Goal: Check status: Check status

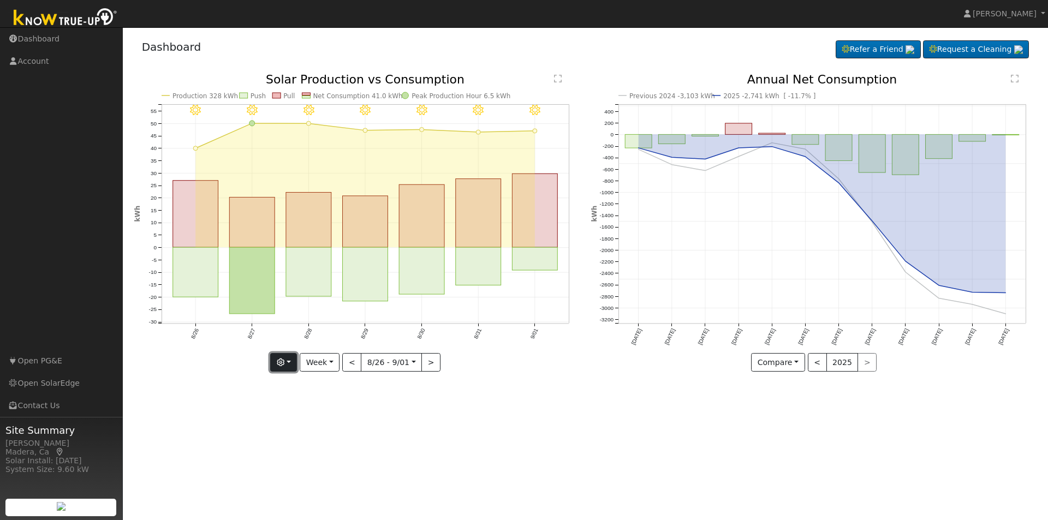
click at [293, 365] on button "button" at bounding box center [283, 362] width 27 height 19
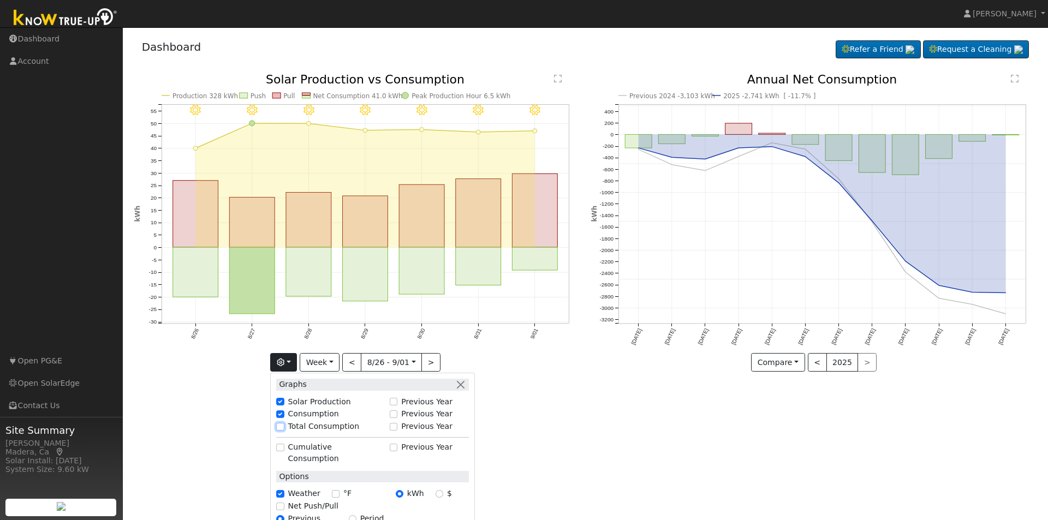
click at [284, 424] on input "Total Consumption" at bounding box center [280, 427] width 8 height 8
checkbox input "true"
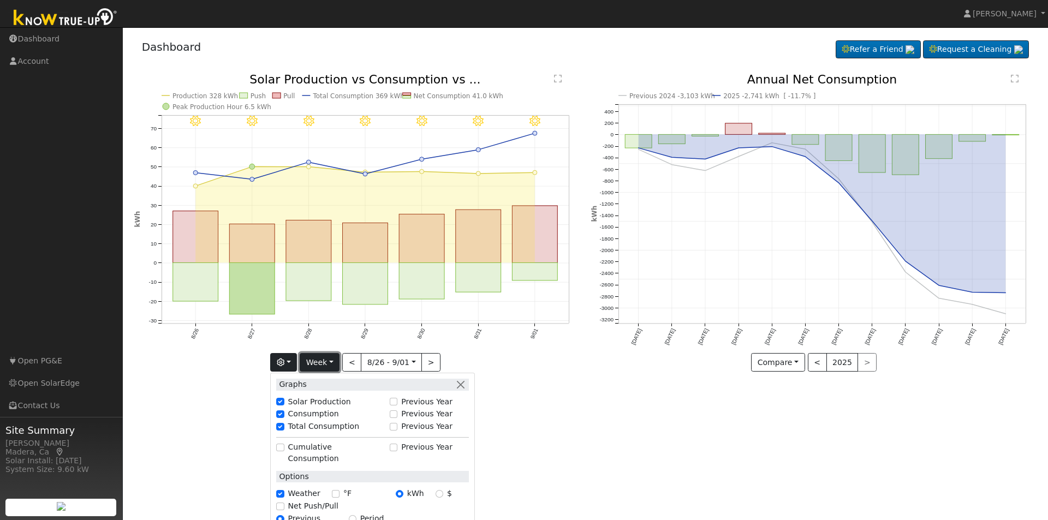
click at [330, 364] on button "Week" at bounding box center [320, 362] width 40 height 19
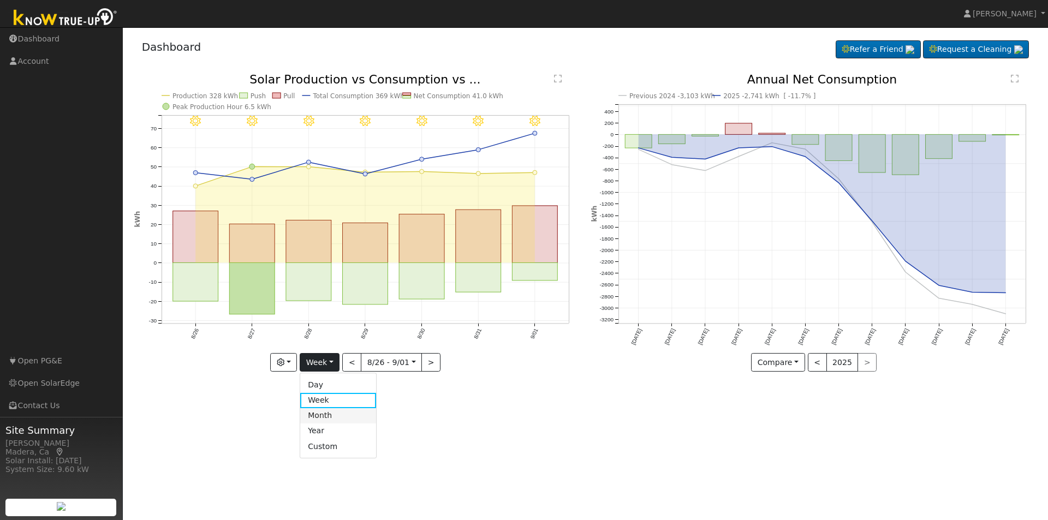
click at [327, 415] on link "Month" at bounding box center [338, 415] width 76 height 15
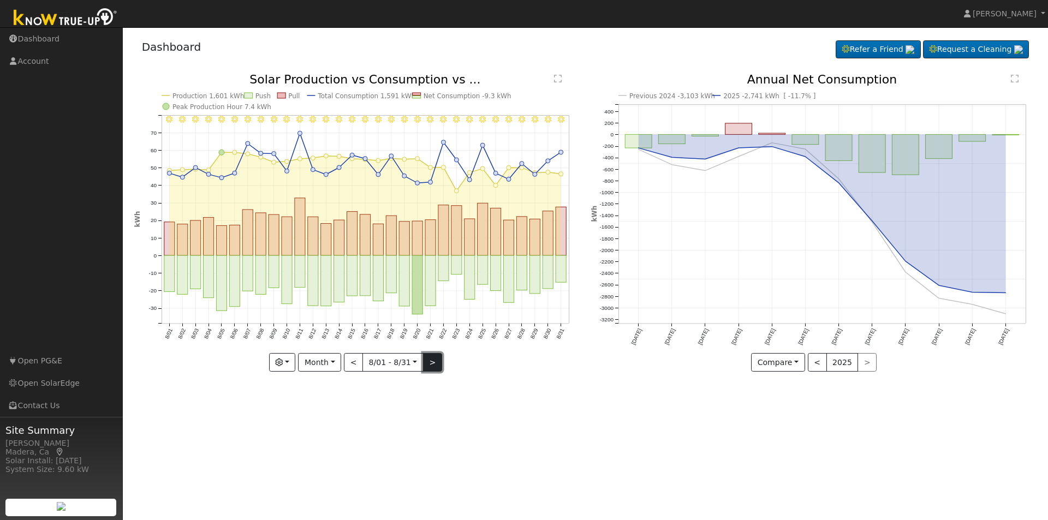
click at [433, 363] on button ">" at bounding box center [432, 362] width 19 height 19
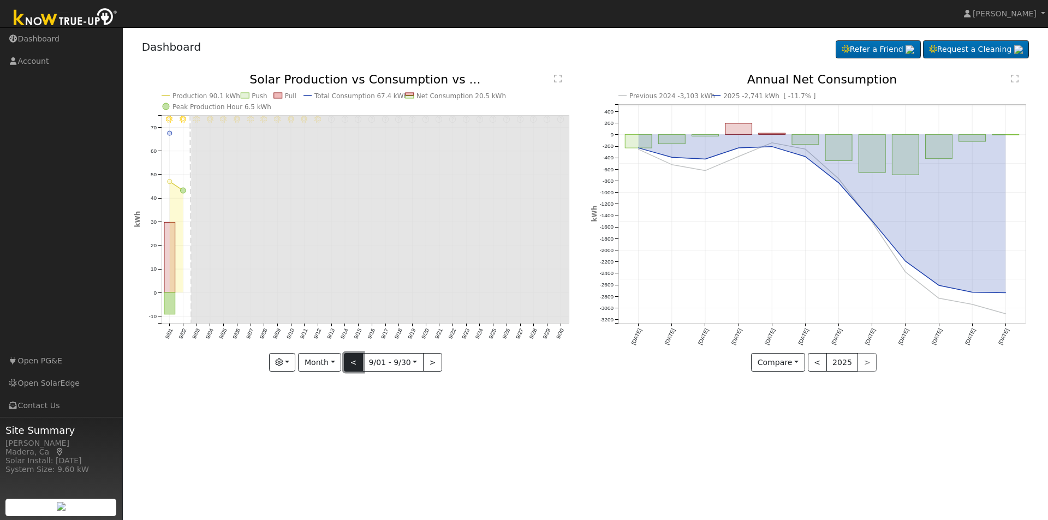
click at [354, 365] on button "<" at bounding box center [353, 362] width 19 height 19
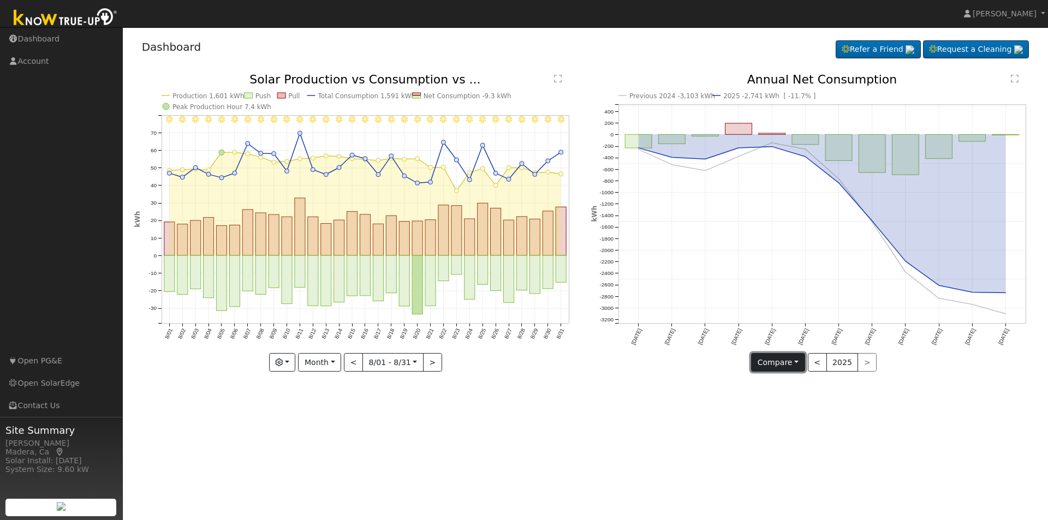
click at [799, 364] on button "Compare" at bounding box center [778, 362] width 54 height 19
click at [778, 400] on link "Current Year" at bounding box center [794, 400] width 85 height 15
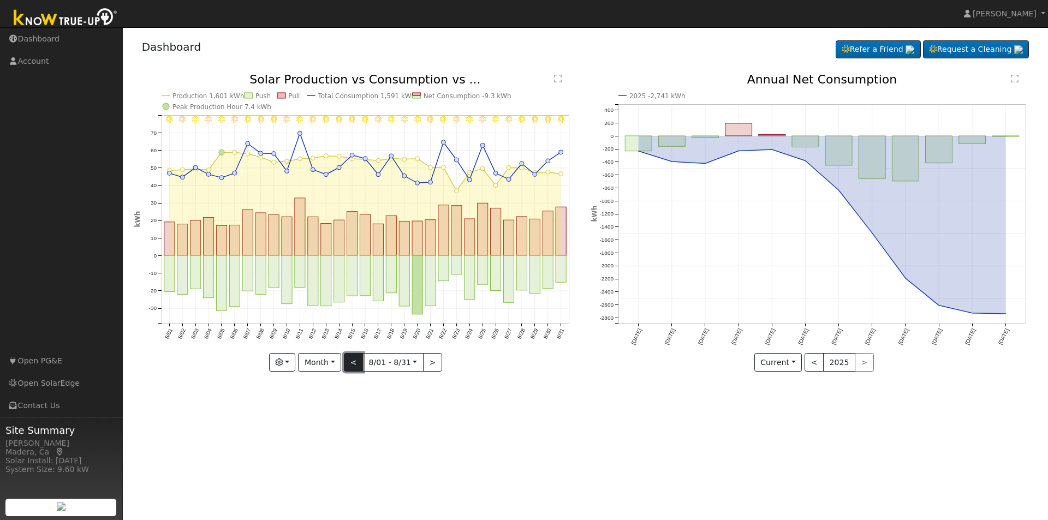
click at [354, 364] on button "<" at bounding box center [353, 362] width 19 height 19
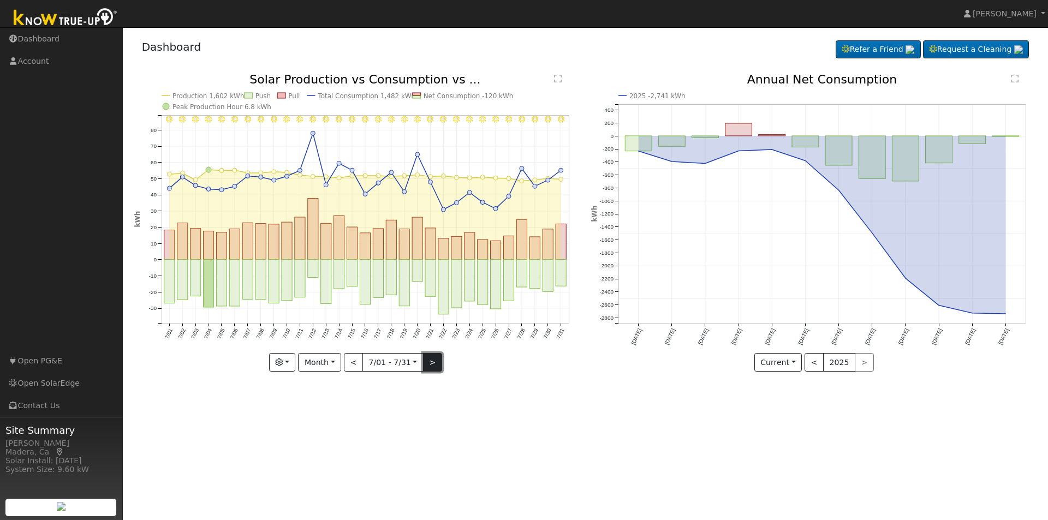
click at [436, 362] on button ">" at bounding box center [432, 362] width 19 height 19
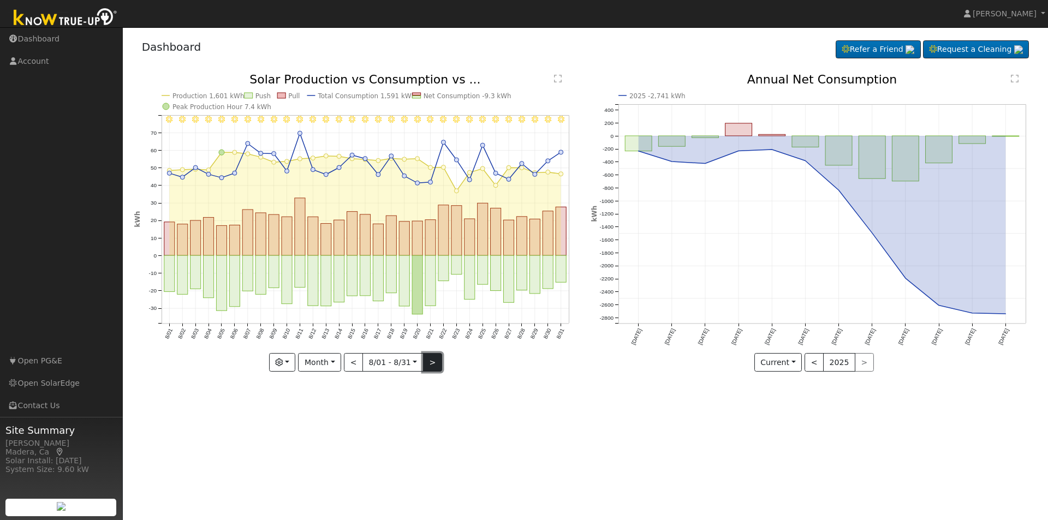
click at [431, 363] on button ">" at bounding box center [432, 362] width 19 height 19
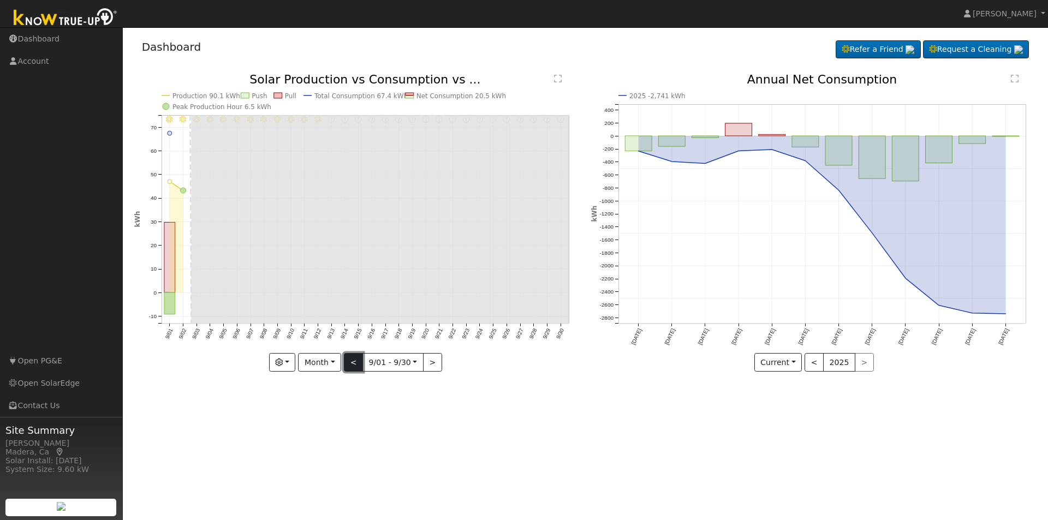
click at [357, 360] on button "<" at bounding box center [353, 362] width 19 height 19
type input "[DATE]"
